Goal: Find specific page/section: Find specific page/section

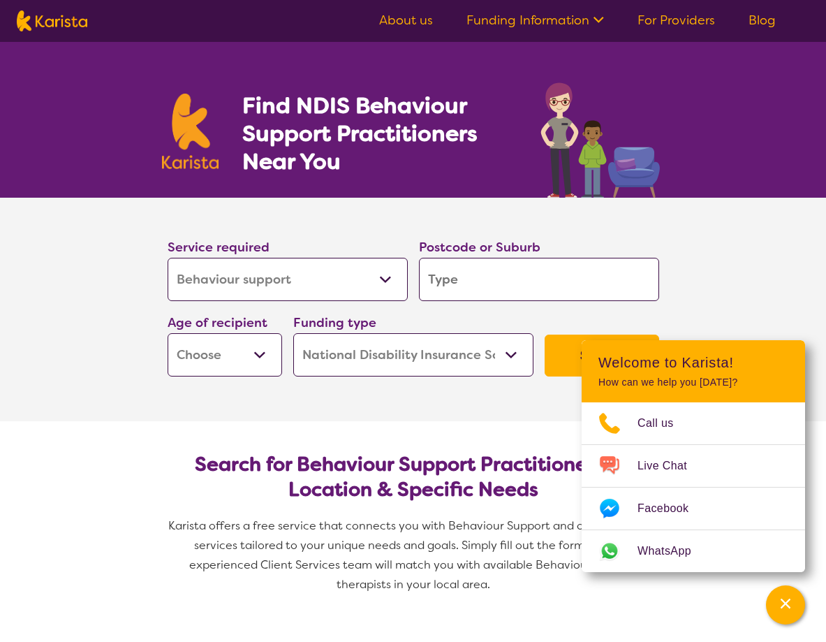
select select "Behaviour support"
select select "NDIS"
select select "Behaviour support"
select select "NDIS"
click at [168, 258] on select "Allied Health Assistant Assessment ([MEDICAL_DATA] or [MEDICAL_DATA]) Behaviour…" at bounding box center [288, 279] width 240 height 43
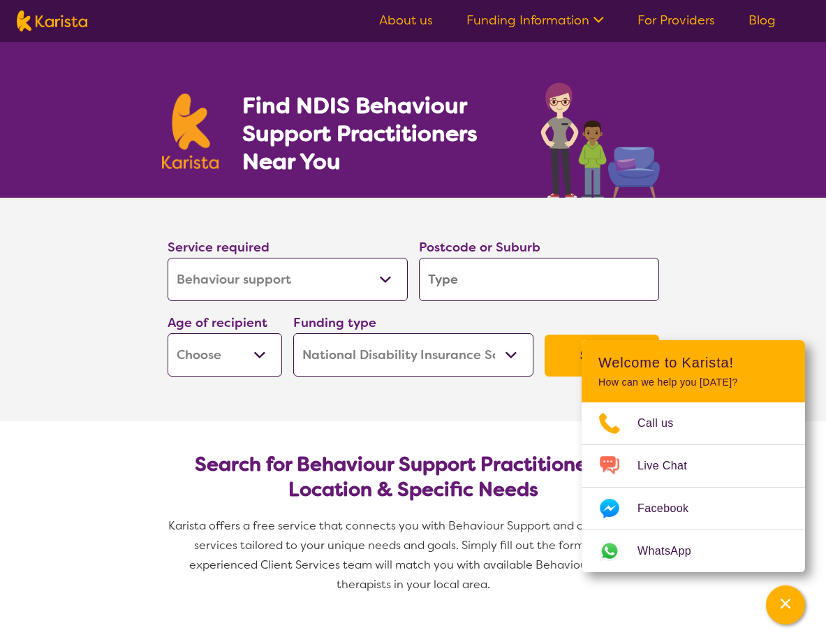
click option "Behaviour support" at bounding box center [0, 0] width 0 height 0
click at [449, 281] on input "search" at bounding box center [539, 279] width 240 height 43
type input "D"
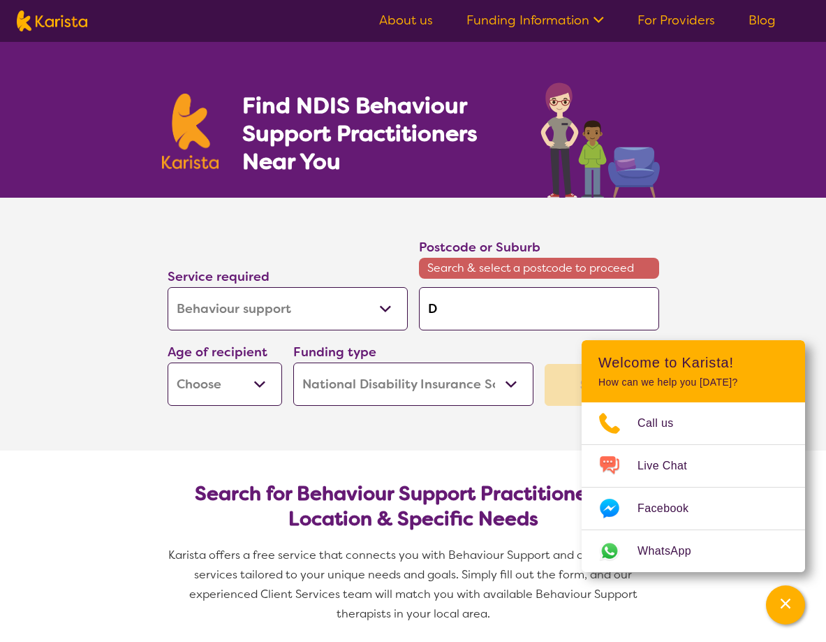
type input "De"
type input "Dec"
type input "Dece"
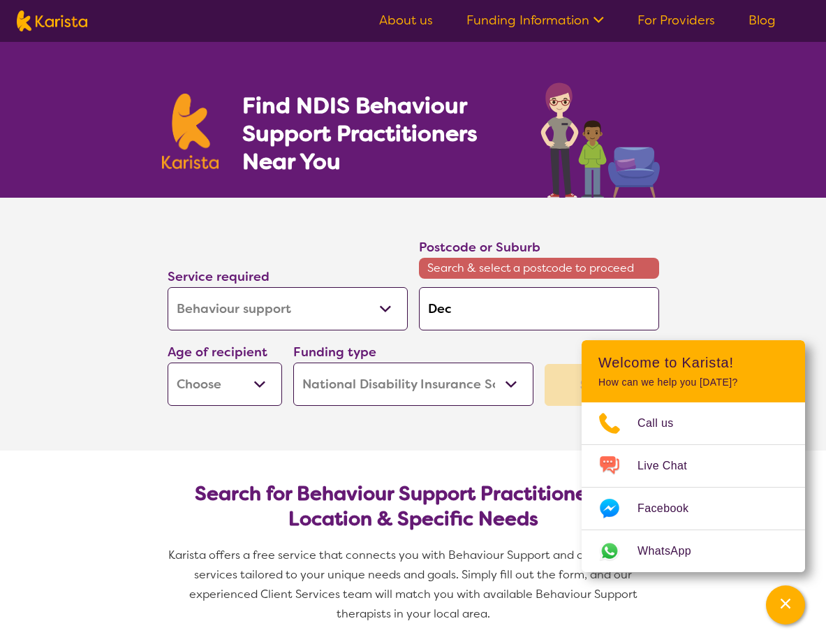
type input "Dece"
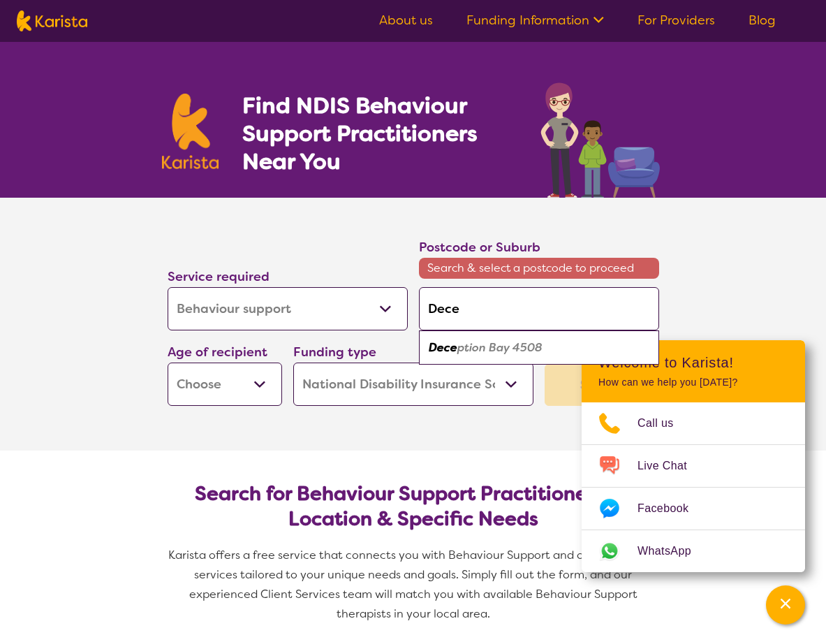
click at [495, 353] on em "ption Bay 4508" at bounding box center [499, 347] width 85 height 15
type input "4508"
